Goal: Find specific page/section: Find specific page/section

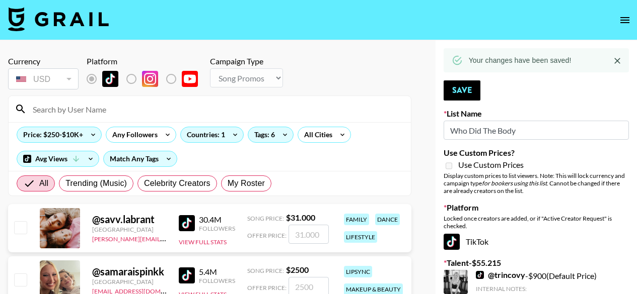
select select "Song"
click at [160, 115] on input at bounding box center [216, 109] width 378 height 16
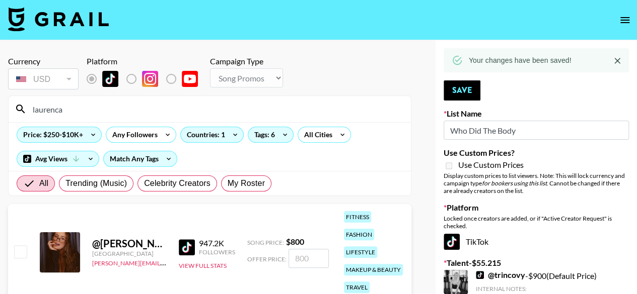
type input "laurencam"
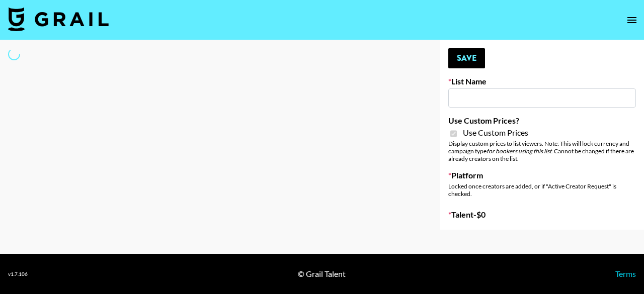
select select "Brand"
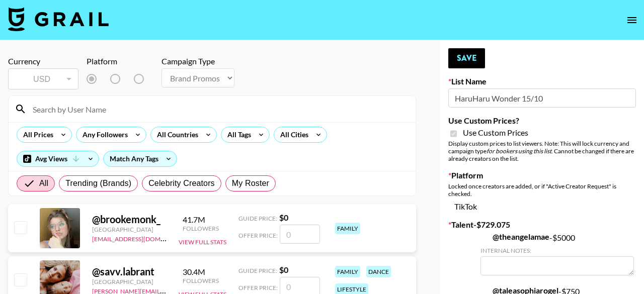
type input "HaruHaru Wonder 15/10"
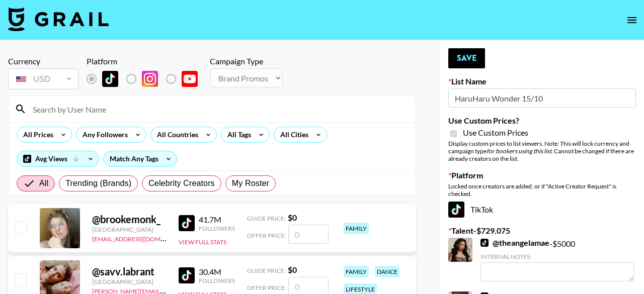
checkbox input "true"
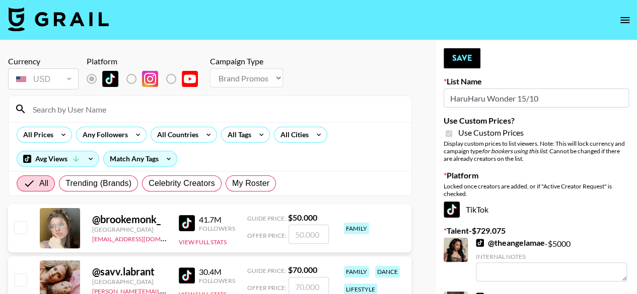
click at [219, 114] on input at bounding box center [216, 109] width 378 height 16
type input "addiso"
